Goal: Feedback & Contribution: Submit feedback/report problem

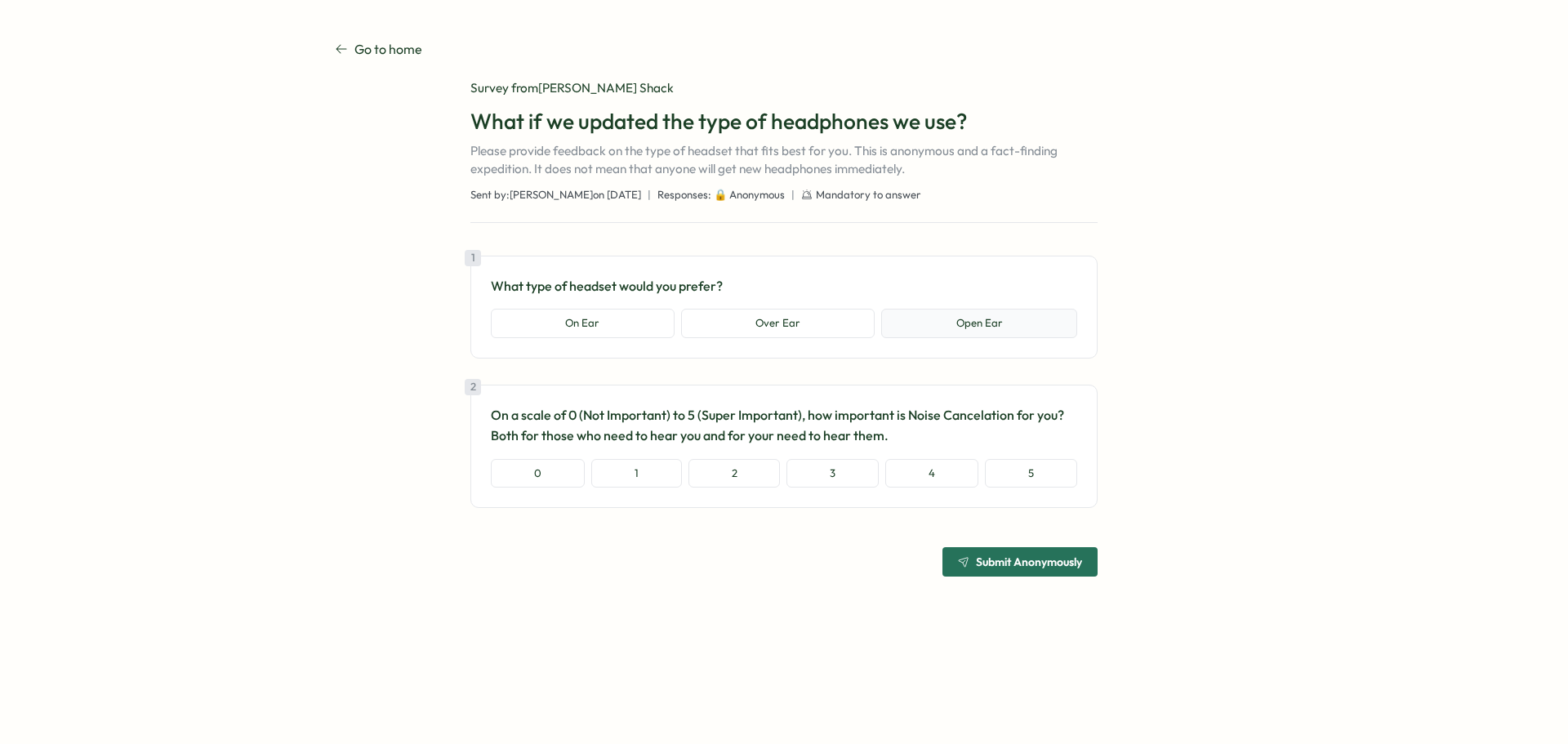
click at [980, 322] on button "Open Ear" at bounding box center [980, 323] width 196 height 29
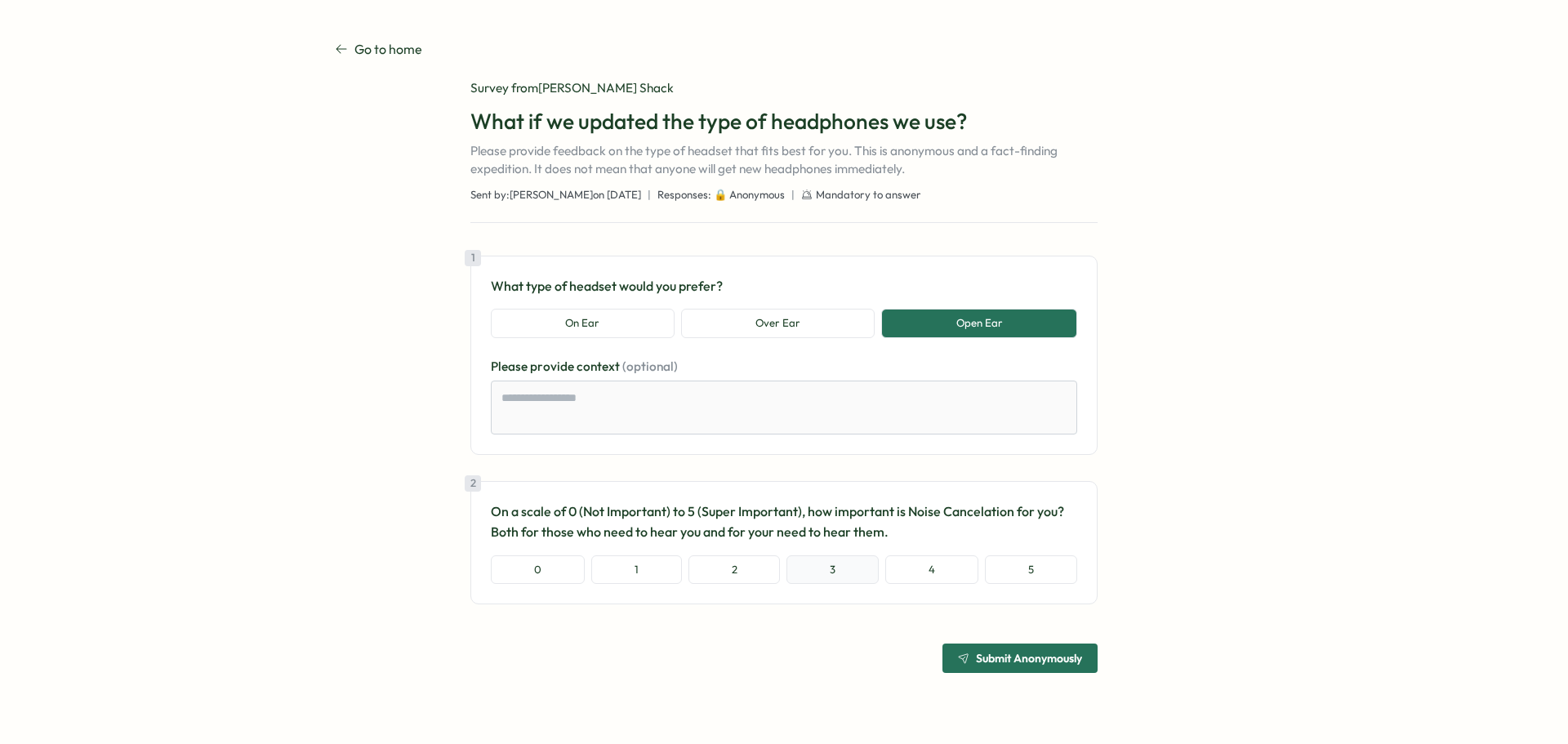
click at [850, 568] on button "3" at bounding box center [832, 569] width 92 height 29
type textarea "*"
click at [1052, 657] on span "Submit Anonymously" at bounding box center [1029, 659] width 106 height 12
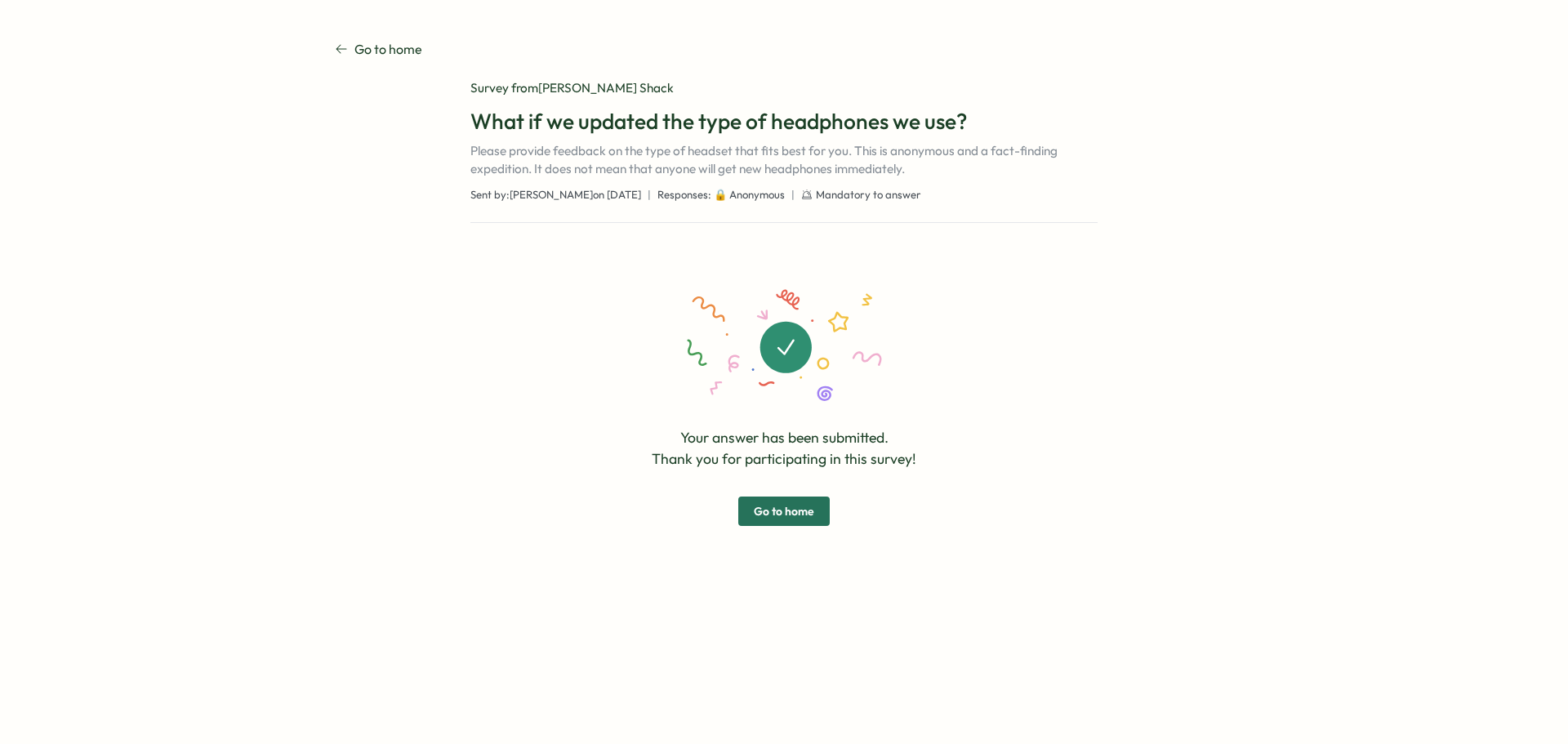
click at [779, 515] on span "Go to home" at bounding box center [784, 511] width 60 height 28
